Goal: Transaction & Acquisition: Download file/media

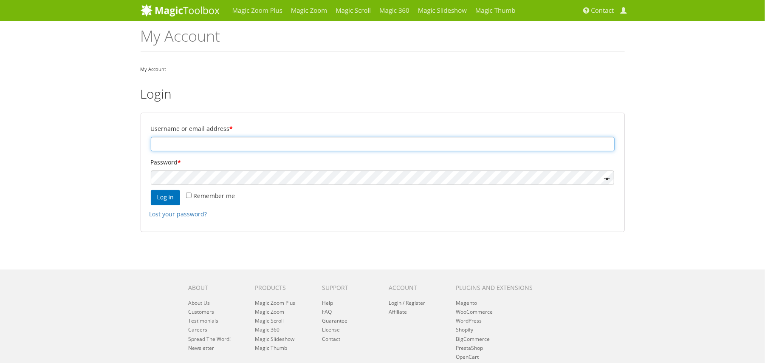
click at [177, 145] on input "Username or email address *" at bounding box center [383, 144] width 464 height 14
paste input "[PERSON_NAME][EMAIL_ADDRESS][DOMAIN_NAME]"
type input "[PERSON_NAME][EMAIL_ADDRESS][DOMAIN_NAME]"
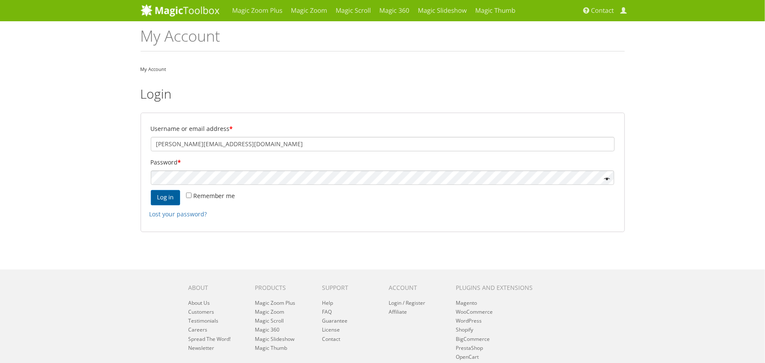
click at [168, 199] on button "Log in" at bounding box center [165, 197] width 29 height 15
type button "Log in"
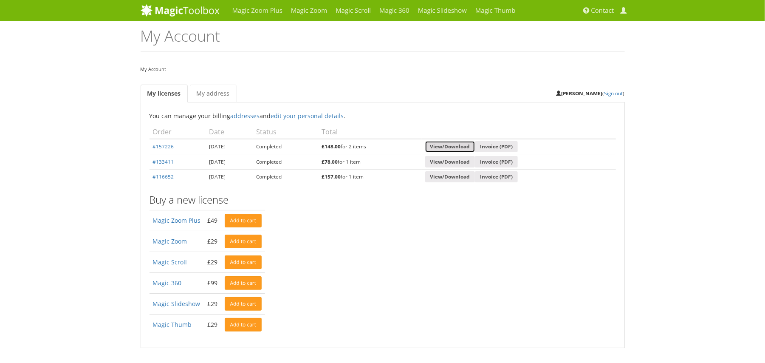
click at [473, 145] on link "View/Download" at bounding box center [450, 146] width 50 height 11
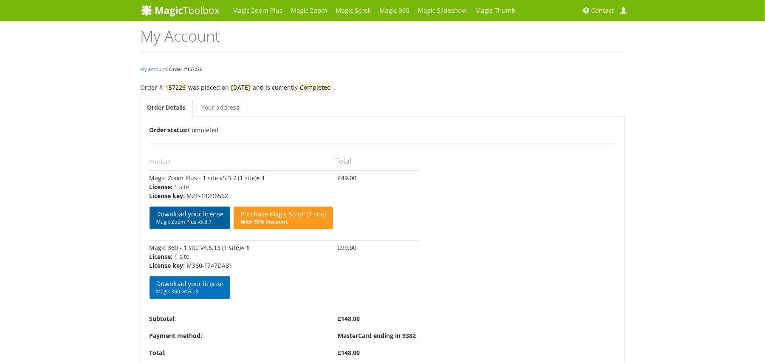
click at [199, 220] on span "Magic Zoom Plus v5.3.7" at bounding box center [190, 221] width 68 height 7
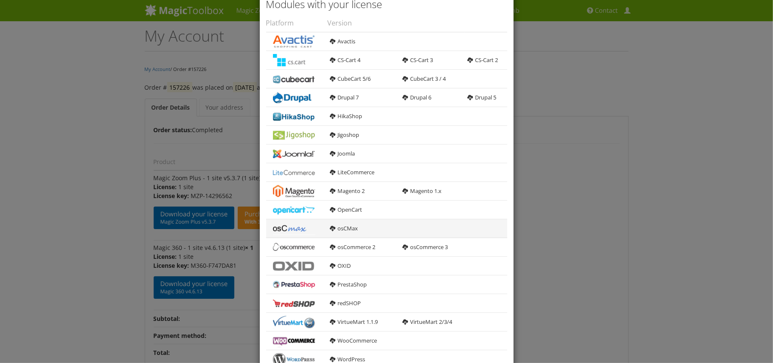
scroll to position [195, 0]
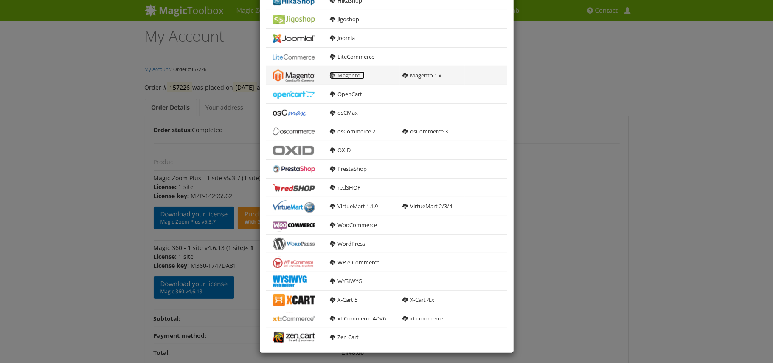
click at [352, 76] on link "Magento 2" at bounding box center [347, 75] width 35 height 8
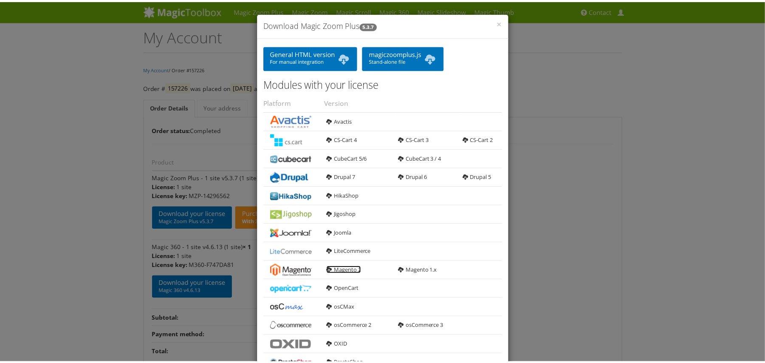
scroll to position [0, 0]
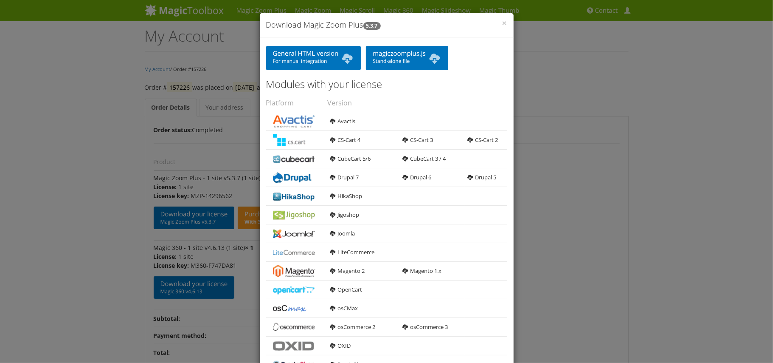
click at [746, 184] on div "× Download Magic Zoom Plus 5.3.7 General HTML version For manual integration ma…" at bounding box center [386, 181] width 773 height 363
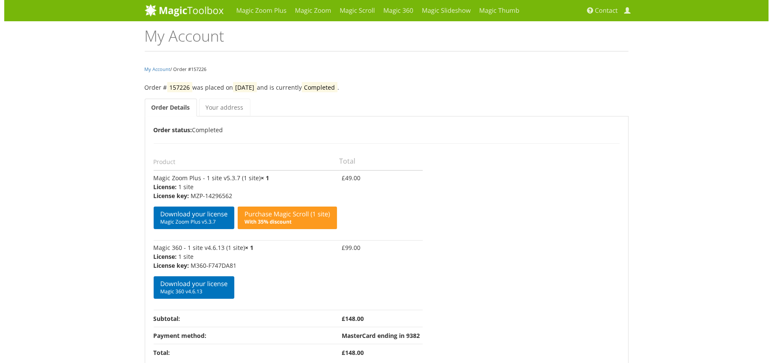
scroll to position [68, 0]
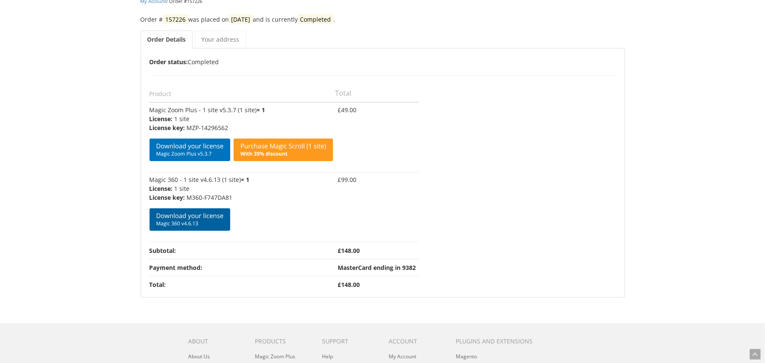
click at [181, 220] on link "Download your license Magic 360 v4.6.13" at bounding box center [189, 219] width 81 height 23
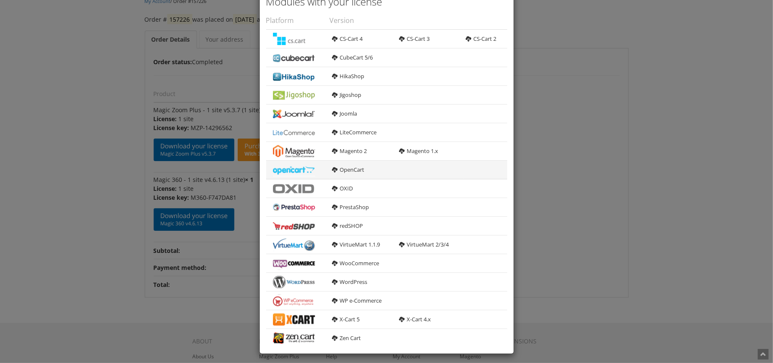
scroll to position [84, 0]
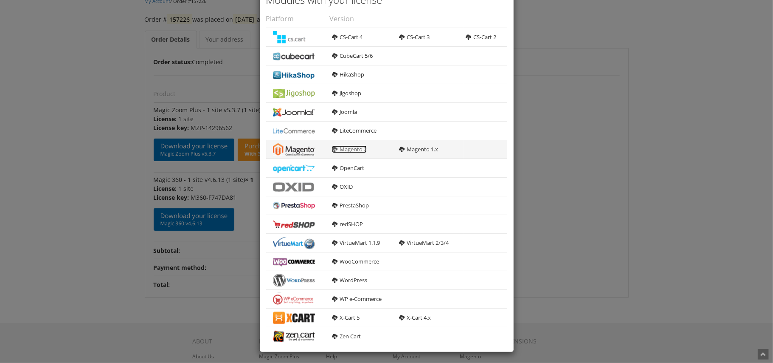
click at [346, 146] on link "Magento 2" at bounding box center [349, 149] width 35 height 8
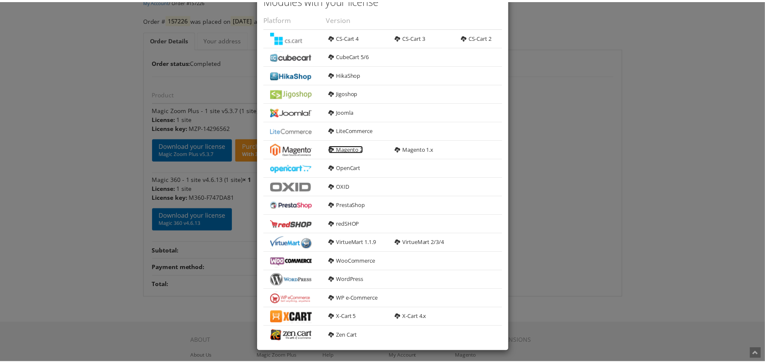
scroll to position [0, 0]
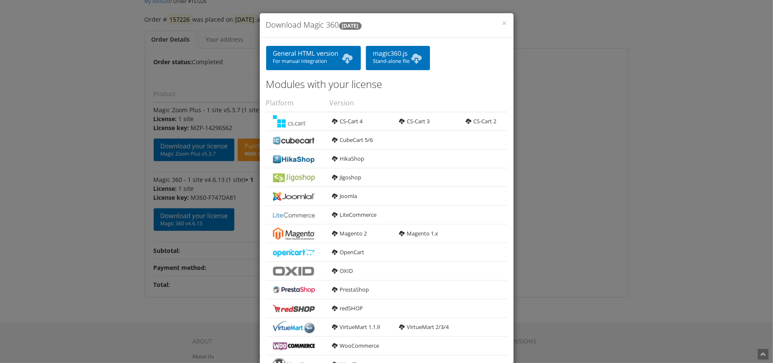
click at [646, 249] on div "× Download Magic 360 [DATE] General HTML version For manual integration magic36…" at bounding box center [386, 181] width 773 height 363
